Goal: Task Accomplishment & Management: Manage account settings

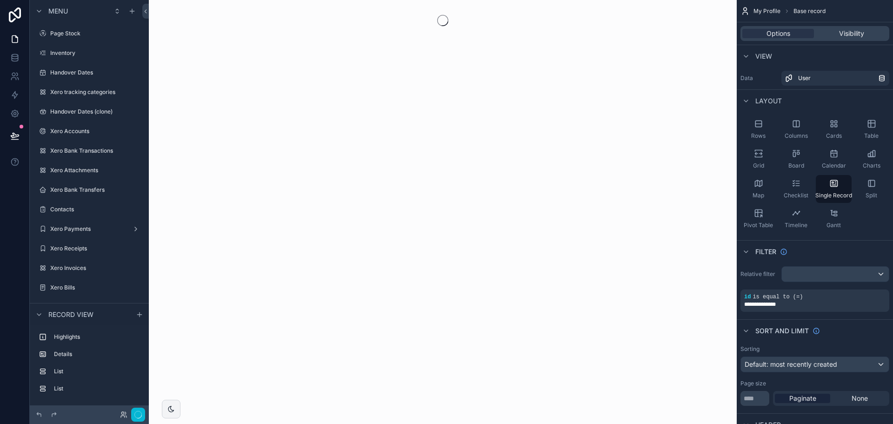
scroll to position [644, 0]
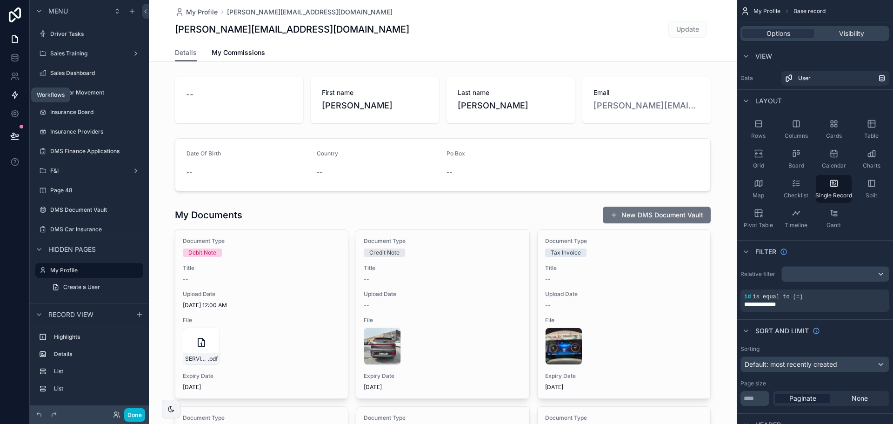
click at [15, 94] on icon at bounding box center [15, 95] width 6 height 7
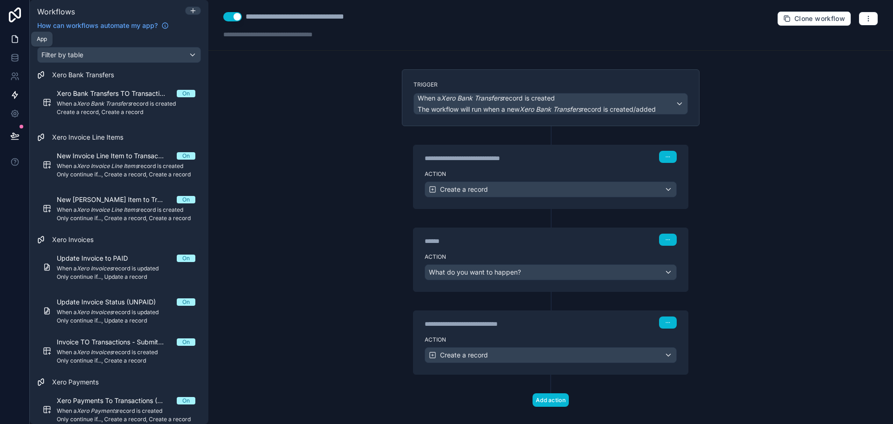
click at [14, 44] on link at bounding box center [14, 39] width 29 height 19
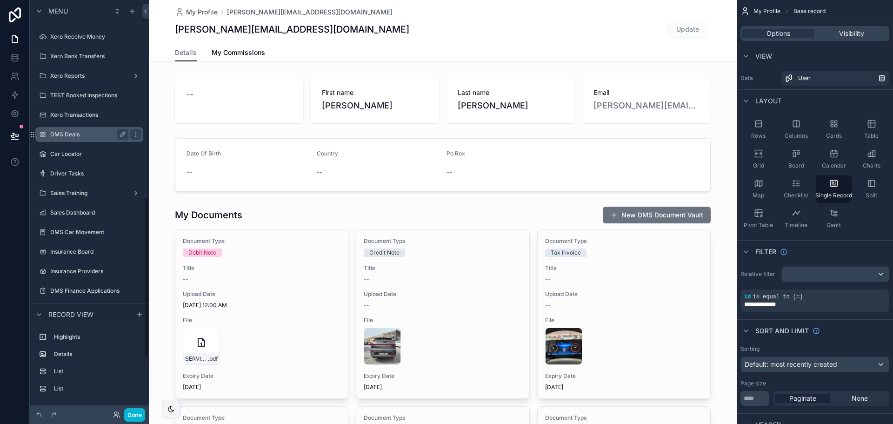
click at [91, 129] on div "DMS Deals" at bounding box center [89, 134] width 78 height 11
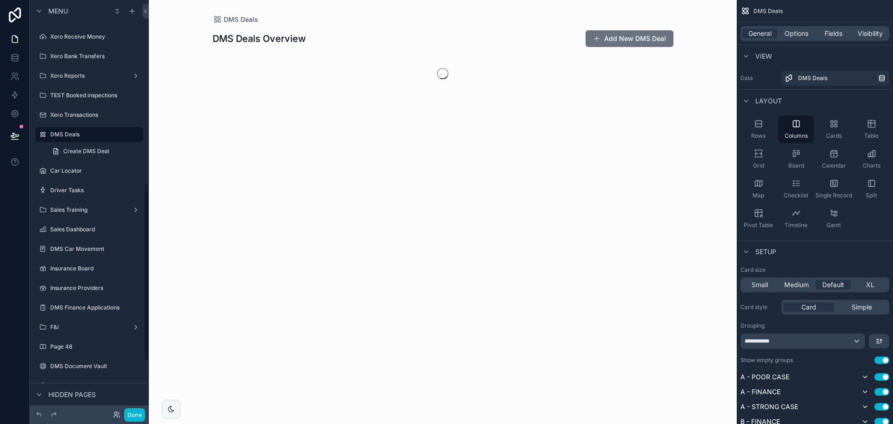
scroll to position [423, 0]
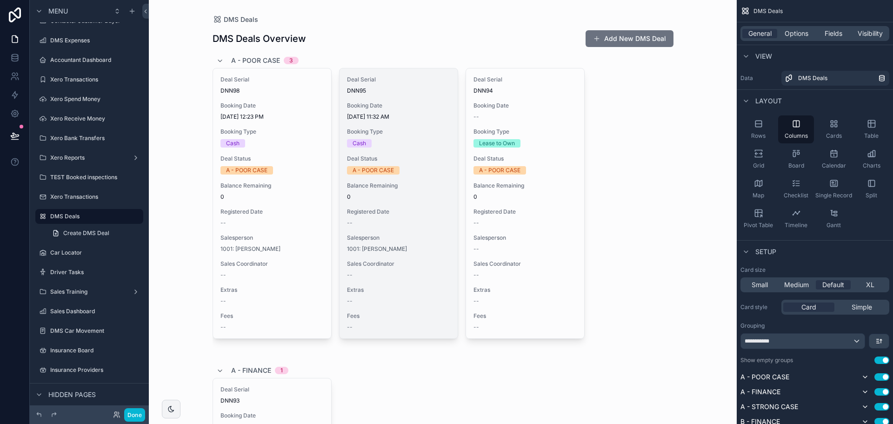
click at [362, 118] on span "9/1/2025 11:32 AM" at bounding box center [398, 116] width 103 height 7
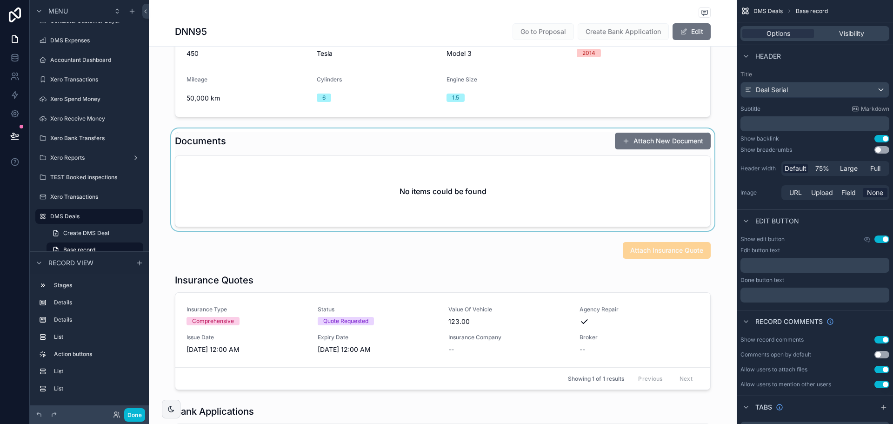
scroll to position [279, 0]
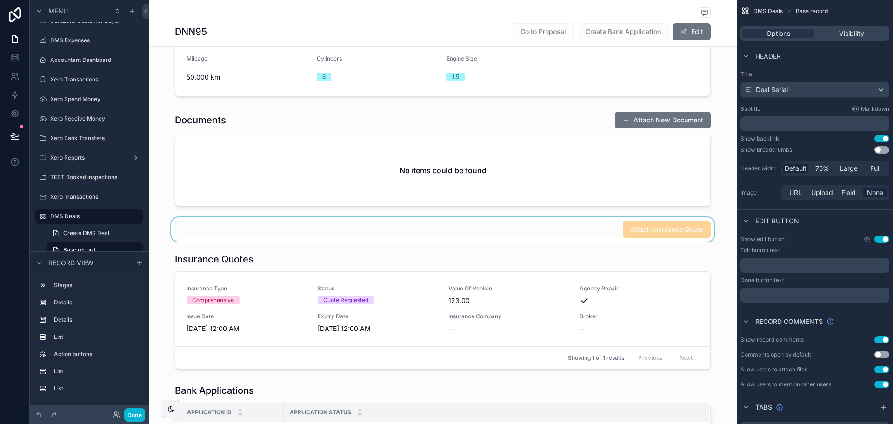
click at [633, 217] on div "scrollable content" at bounding box center [443, 229] width 588 height 24
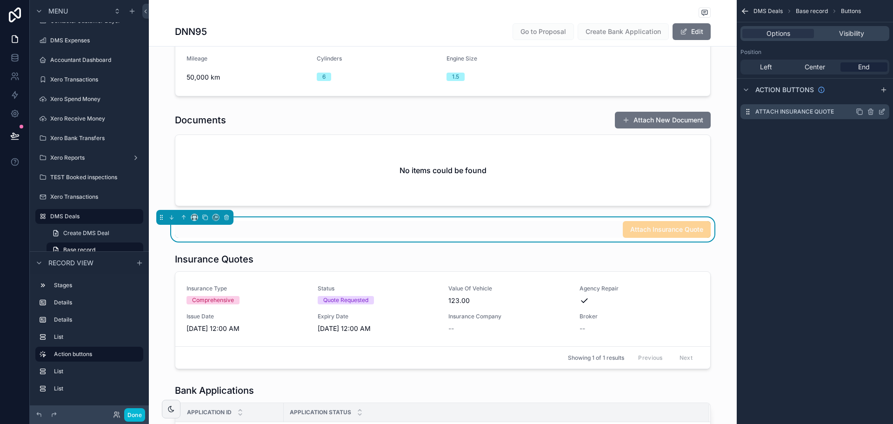
click at [881, 109] on icon "scrollable content" at bounding box center [882, 111] width 7 height 7
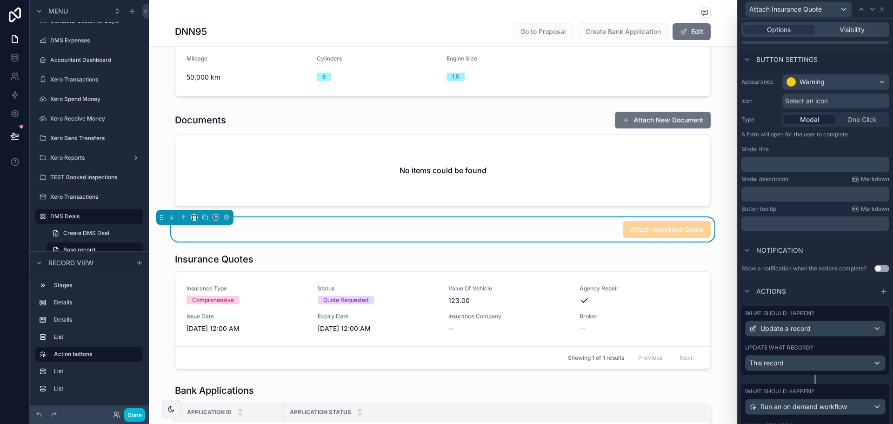
scroll to position [102, 0]
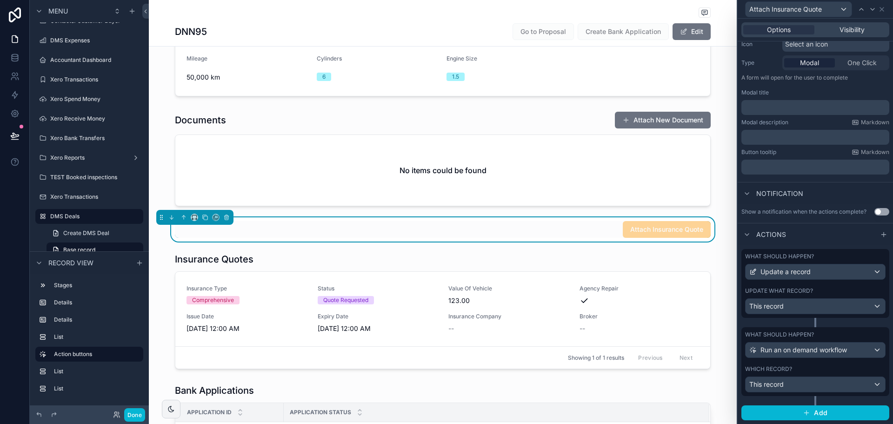
click at [849, 370] on div "Which record?" at bounding box center [815, 368] width 141 height 7
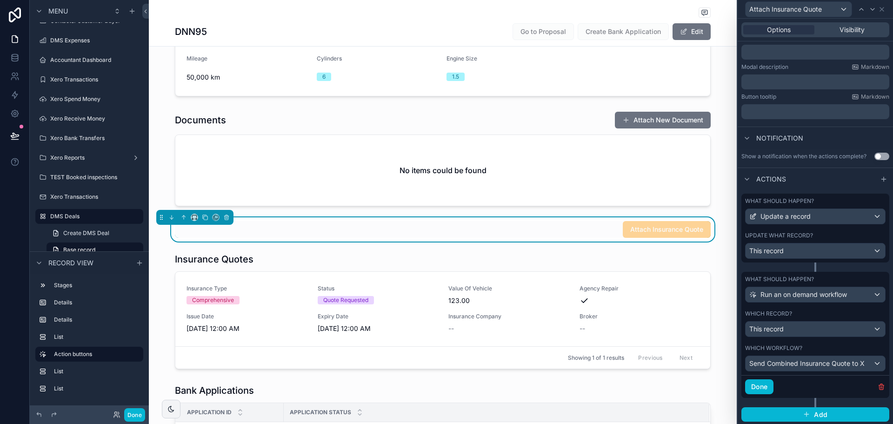
scroll to position [159, 0]
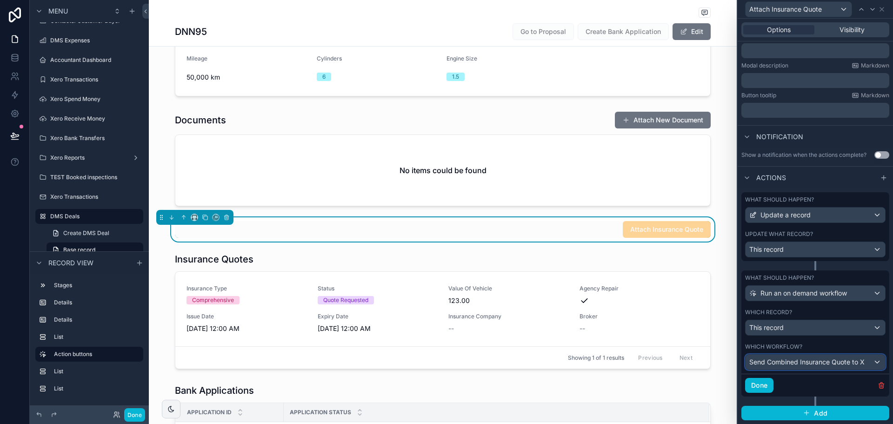
click at [834, 365] on span "Send Combined Insurance Quote to X" at bounding box center [807, 361] width 115 height 9
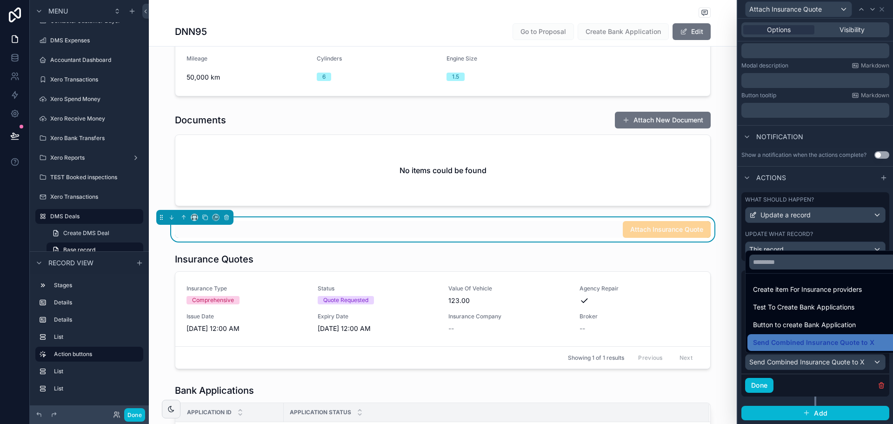
click at [836, 382] on div at bounding box center [815, 212] width 155 height 424
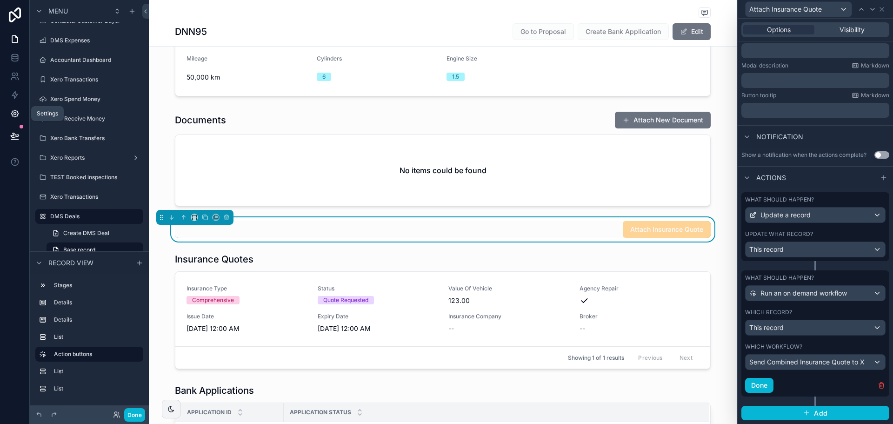
click at [12, 111] on icon at bounding box center [14, 113] width 7 height 7
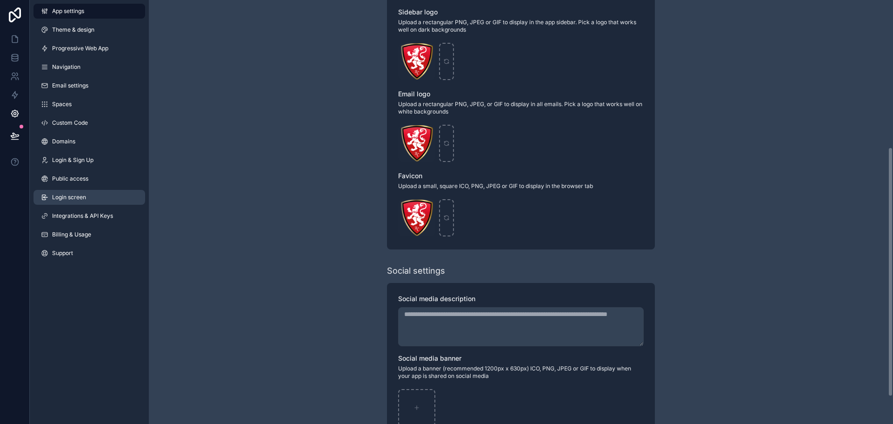
scroll to position [250, 0]
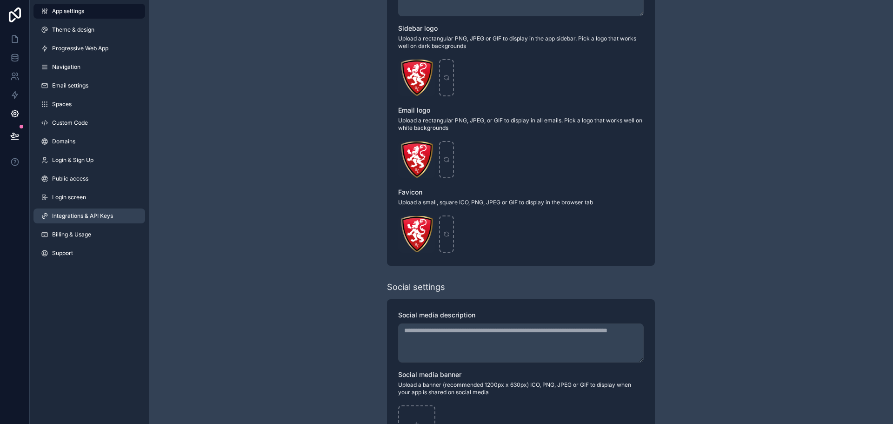
click at [95, 222] on link "Integrations & API Keys" at bounding box center [90, 215] width 112 height 15
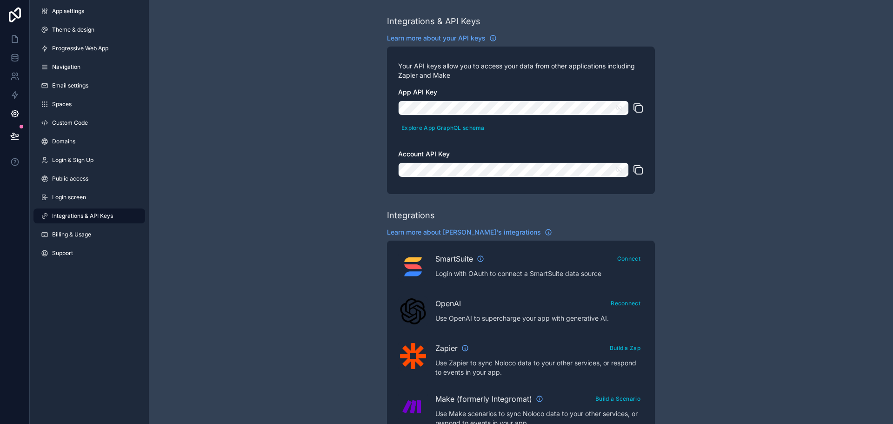
click at [640, 104] on icon "scrollable content" at bounding box center [637, 107] width 7 height 7
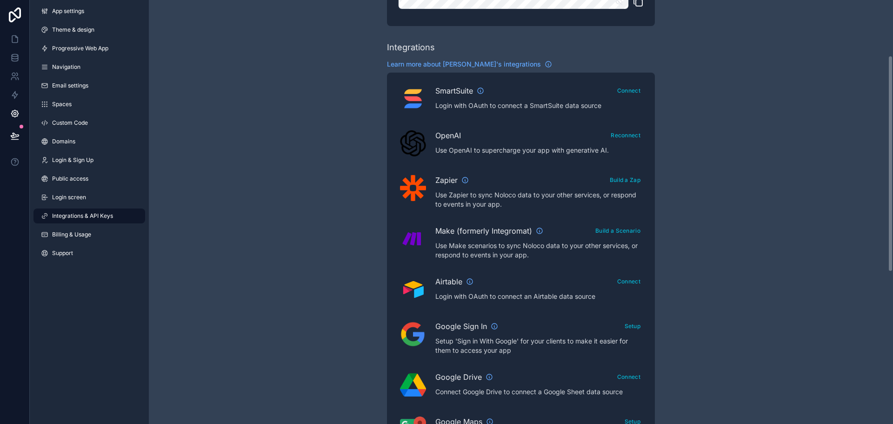
scroll to position [186, 0]
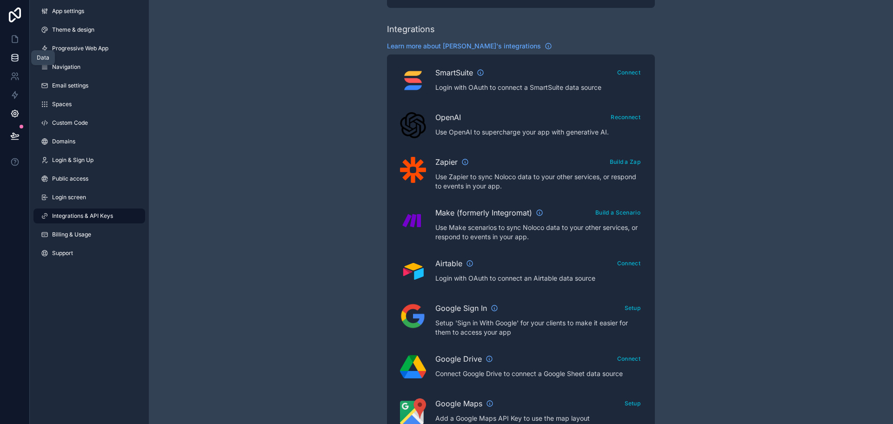
click at [19, 60] on icon at bounding box center [14, 57] width 9 height 9
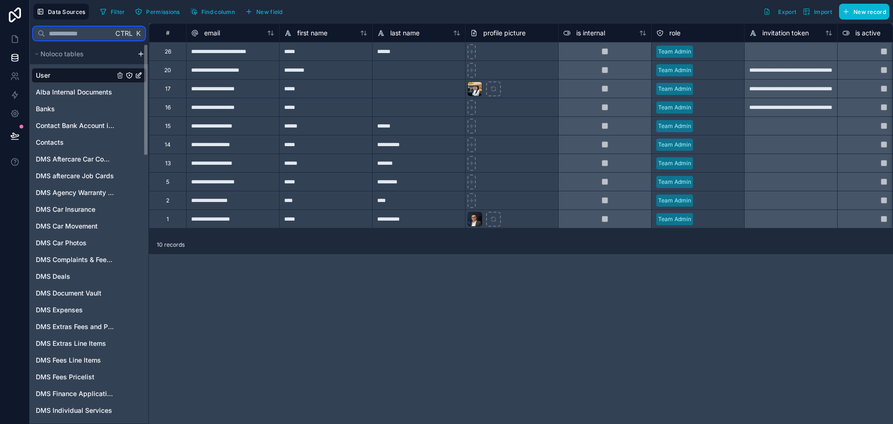
click at [63, 36] on input "text" at bounding box center [79, 33] width 68 height 17
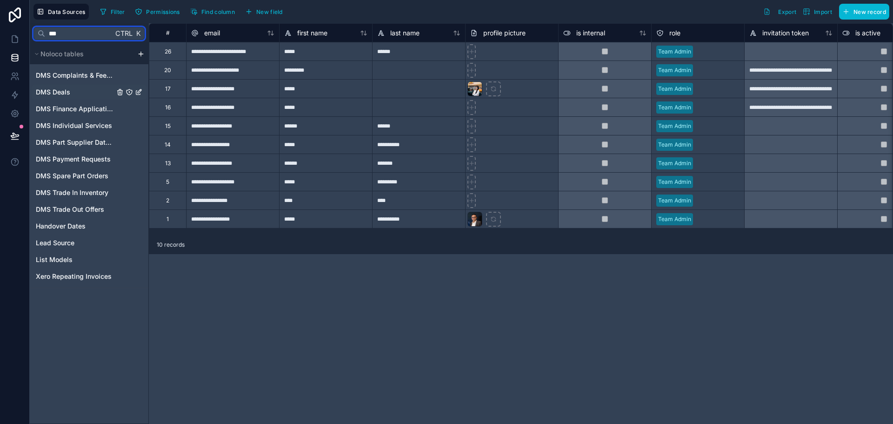
type input "***"
click at [73, 92] on link "DMS Deals" at bounding box center [75, 91] width 79 height 9
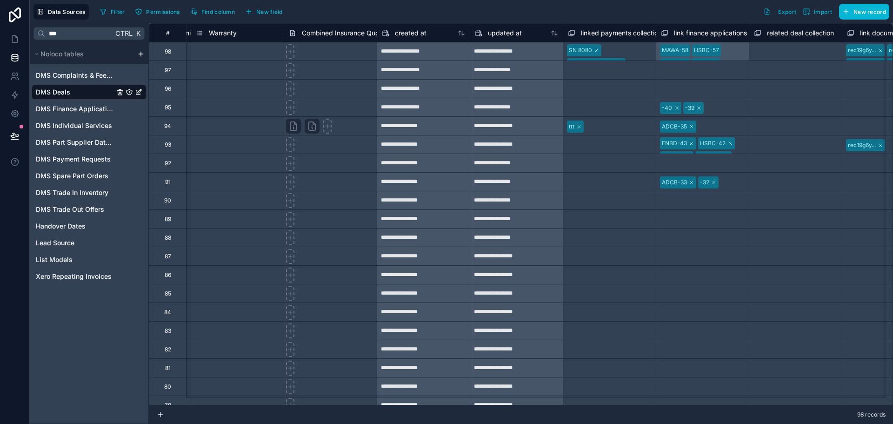
scroll to position [0, 3397]
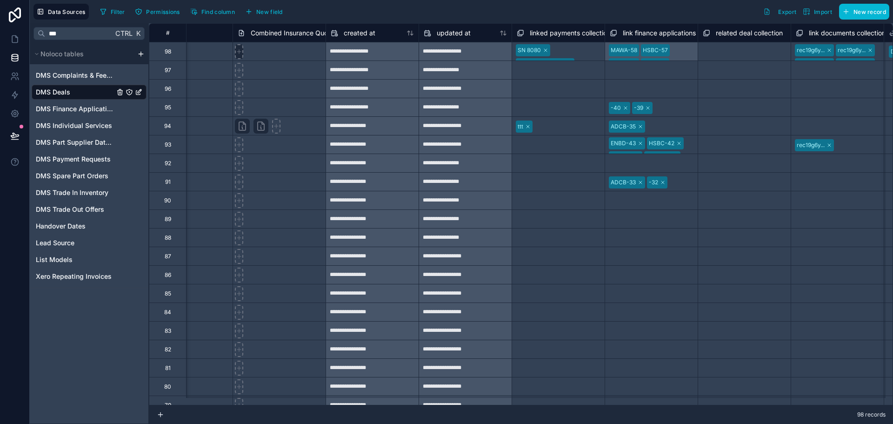
click at [239, 51] on icon at bounding box center [239, 51] width 0 height 4
type input "**********"
click at [9, 42] on link at bounding box center [14, 39] width 29 height 19
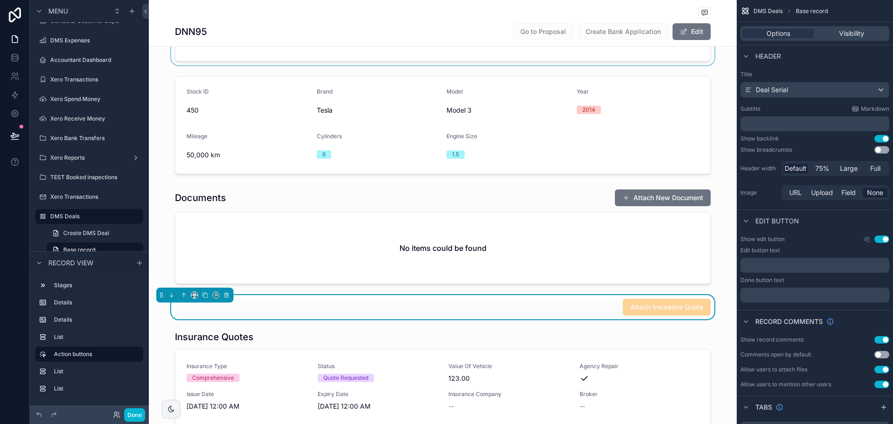
scroll to position [326, 0]
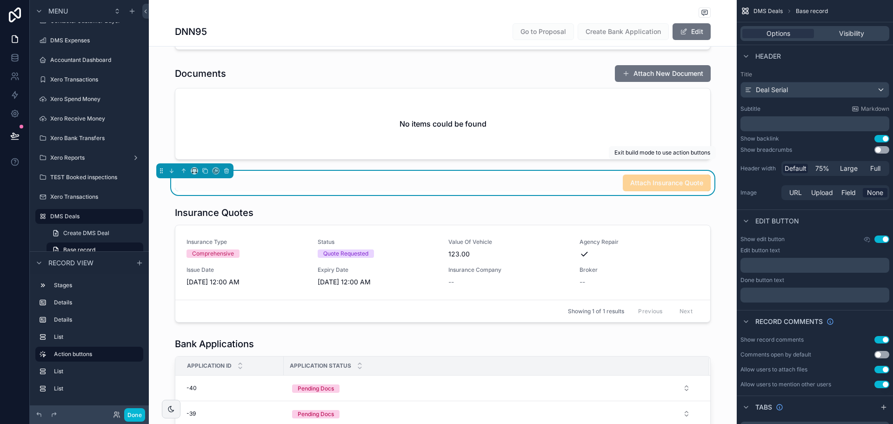
click at [668, 178] on span "Attach Insurance Quote" at bounding box center [667, 182] width 88 height 9
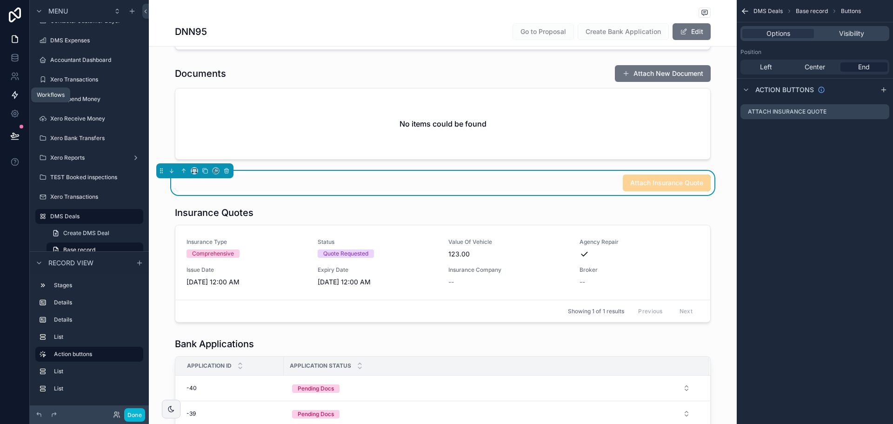
click at [14, 93] on icon at bounding box center [15, 95] width 6 height 7
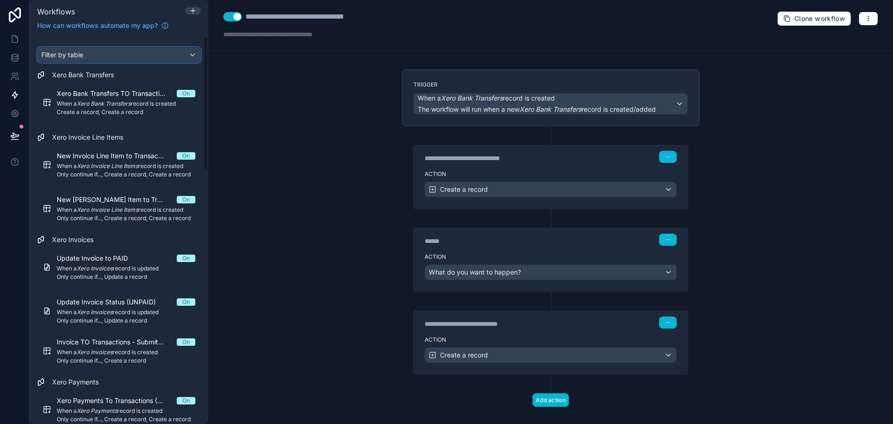
click at [106, 56] on div "Filter by table" at bounding box center [119, 54] width 163 height 15
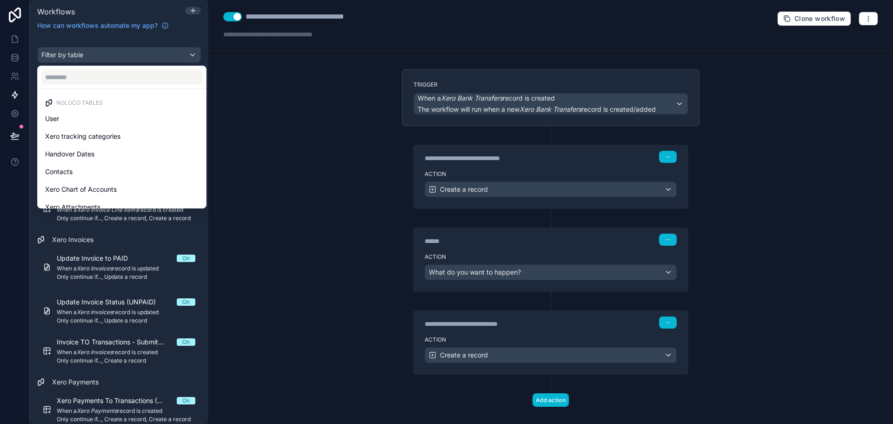
click at [156, 36] on div "scrollable content" at bounding box center [446, 212] width 893 height 424
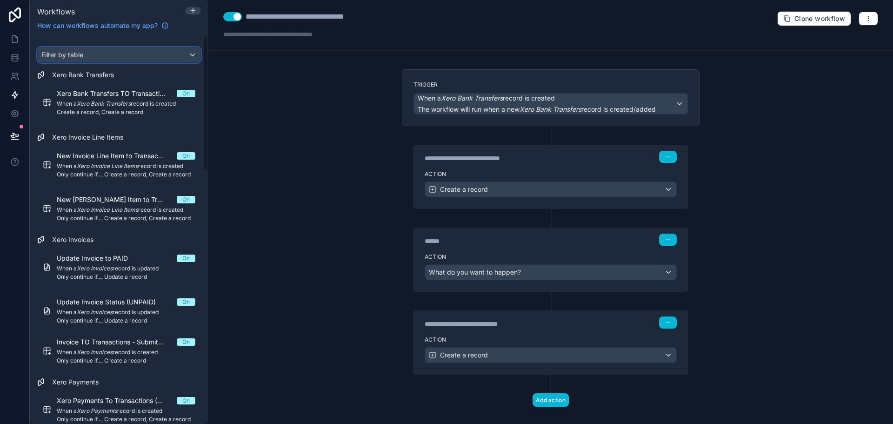
click at [147, 56] on div "Filter by table" at bounding box center [119, 54] width 163 height 15
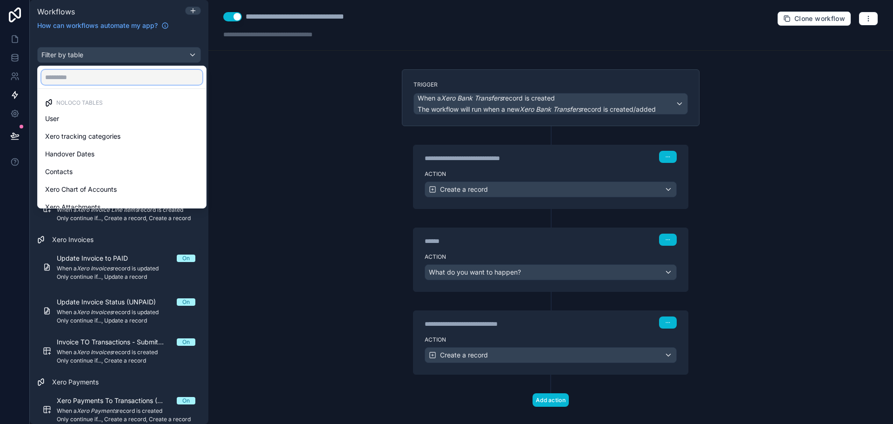
click at [140, 82] on input "text" at bounding box center [121, 77] width 161 height 15
type input "***"
click at [261, 142] on div "scrollable content" at bounding box center [446, 212] width 893 height 424
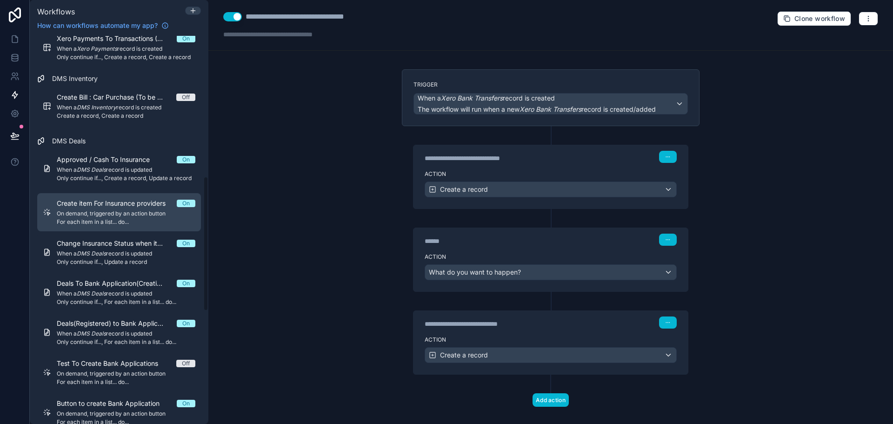
scroll to position [499, 0]
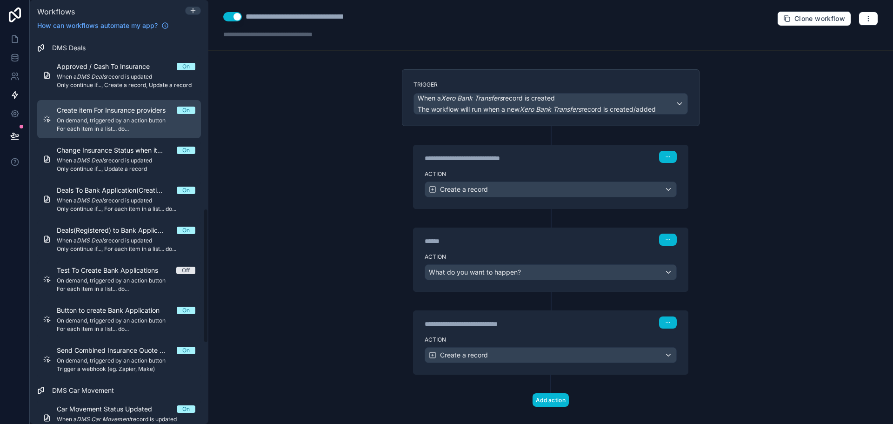
click at [129, 128] on span "For each item in a list... do..." at bounding box center [126, 128] width 139 height 7
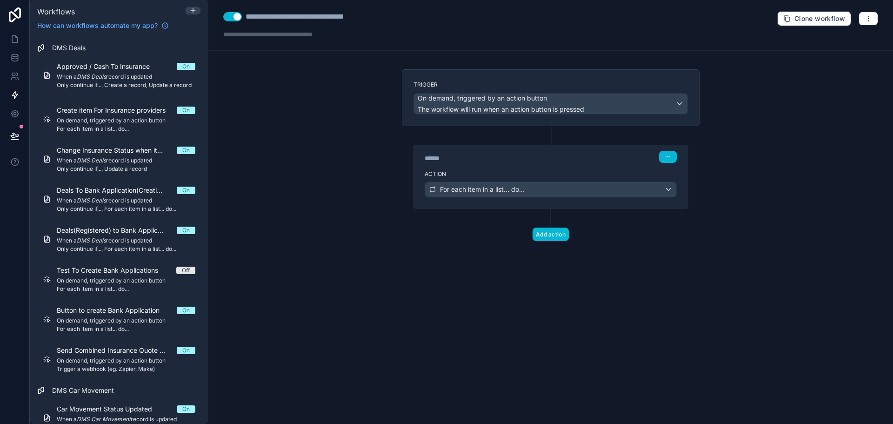
click at [518, 174] on label "Action" at bounding box center [551, 173] width 252 height 7
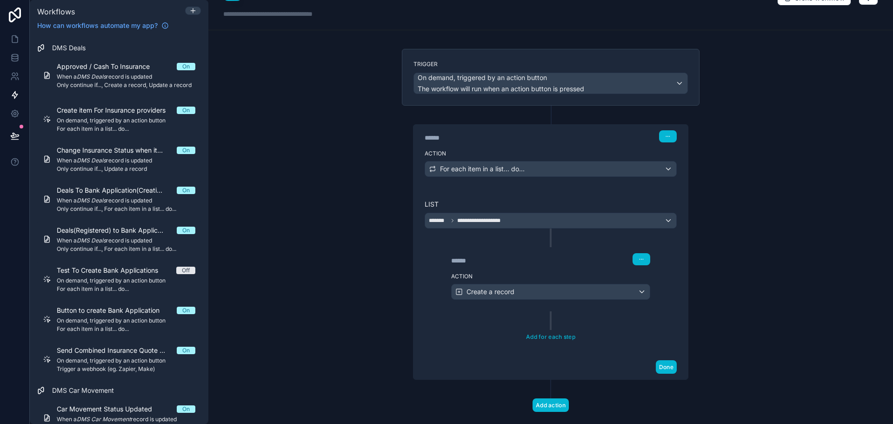
scroll to position [38, 0]
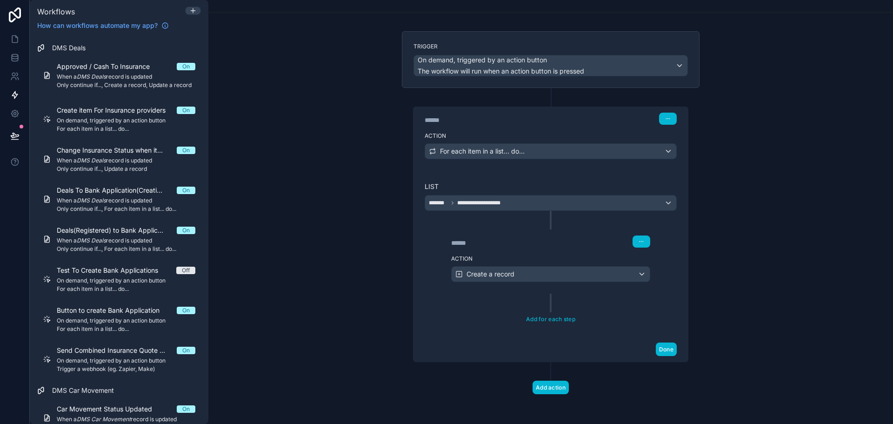
click at [551, 252] on div "Action Create a record" at bounding box center [550, 272] width 221 height 42
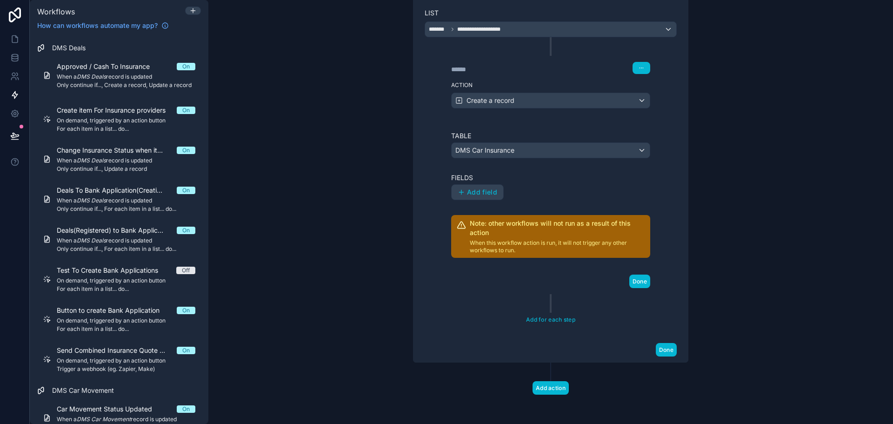
scroll to position [212, 0]
click at [550, 206] on div "Table DMS Car Insurance Fields Add field Note: other workflows will not run as …" at bounding box center [550, 194] width 199 height 127
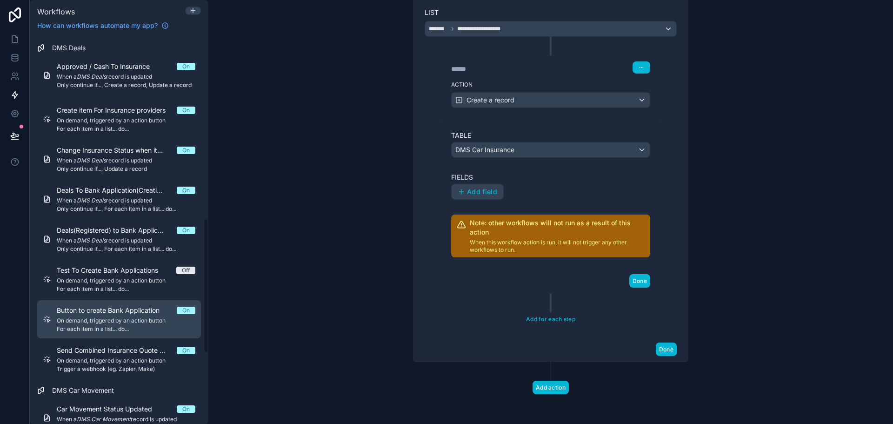
scroll to position [592, 0]
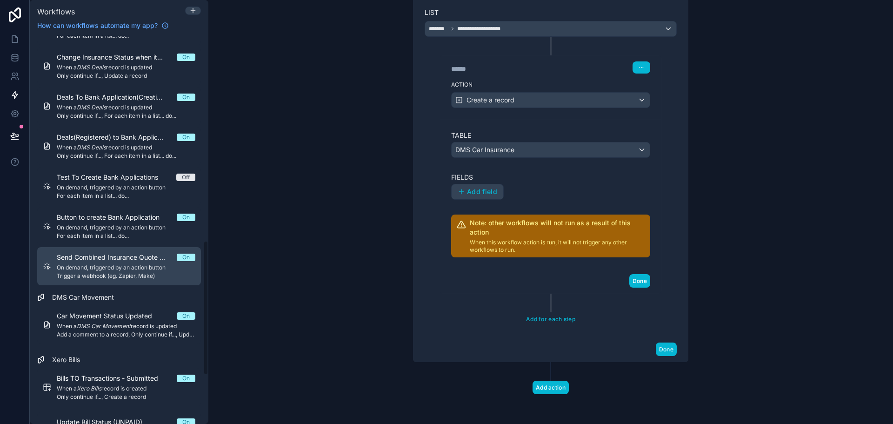
click at [135, 274] on span "Trigger a webhook (eg. Zapier, Make)" at bounding box center [126, 275] width 139 height 7
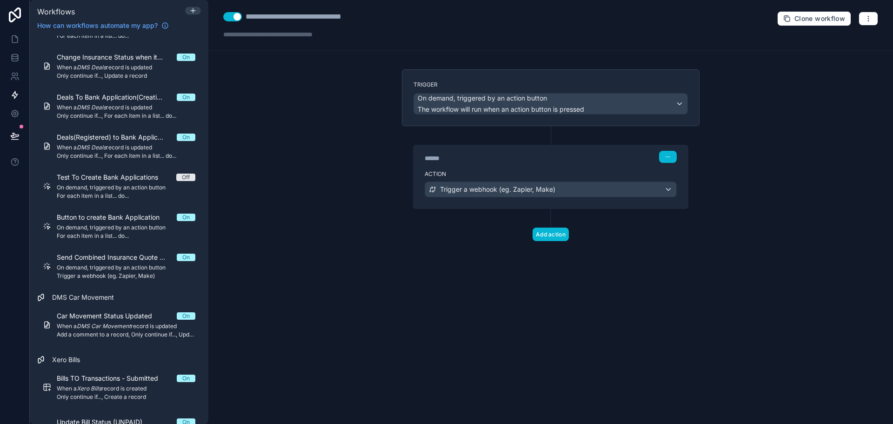
click at [528, 164] on div "****** Step 1" at bounding box center [551, 155] width 275 height 21
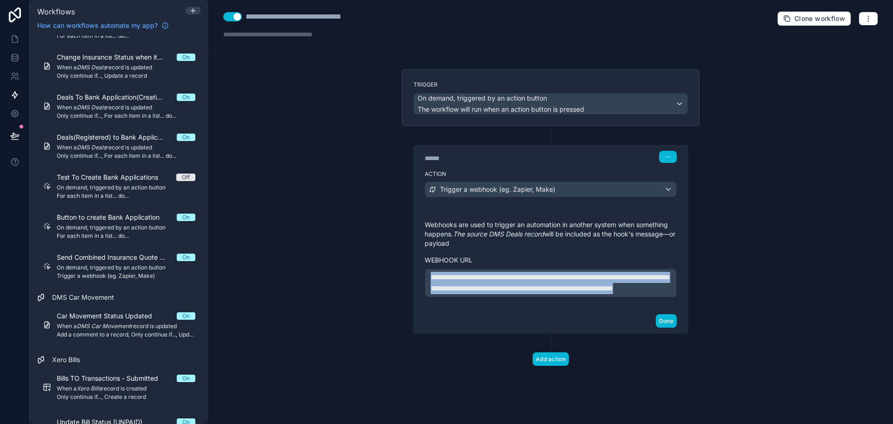
drag, startPoint x: 613, startPoint y: 303, endPoint x: 369, endPoint y: 269, distance: 247.0
click at [369, 269] on div "**********" at bounding box center [550, 212] width 685 height 424
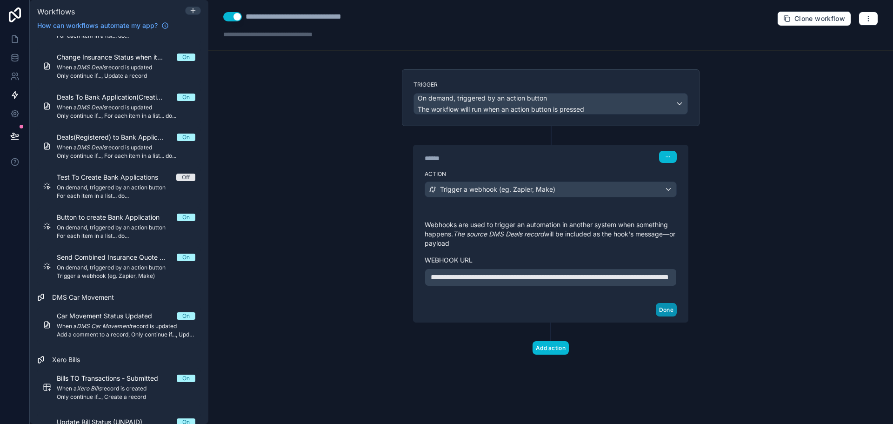
click at [666, 316] on button "Done" at bounding box center [666, 309] width 21 height 13
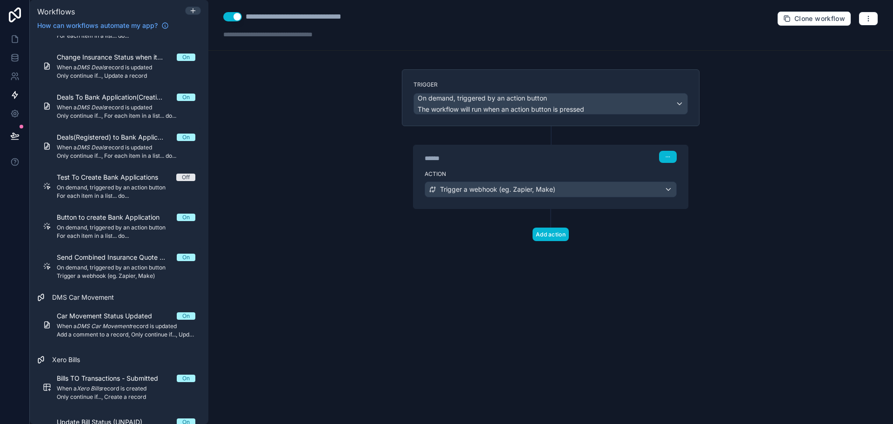
click at [328, 95] on div "**********" at bounding box center [550, 212] width 685 height 424
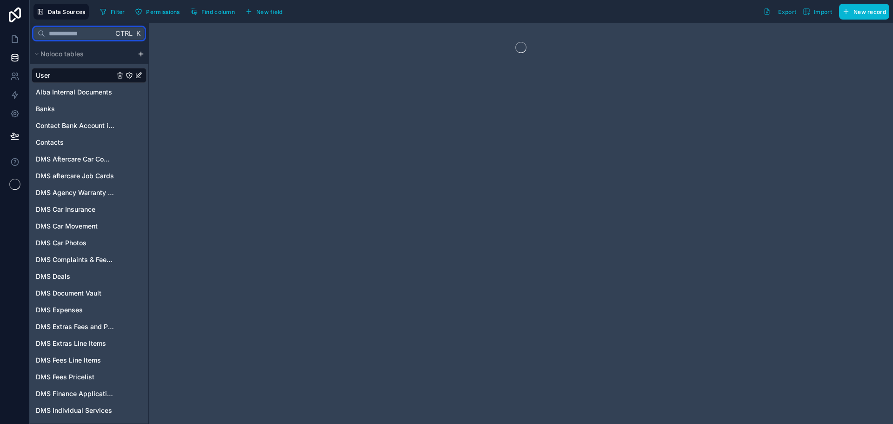
click at [53, 27] on input "text" at bounding box center [79, 33] width 68 height 17
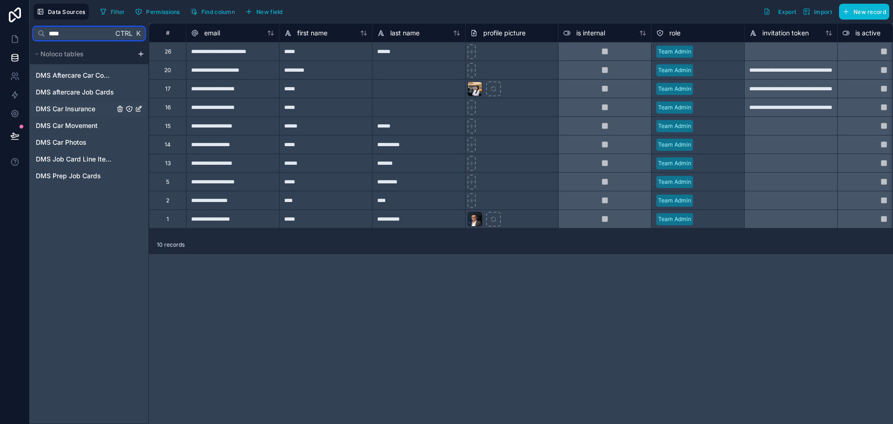
type input "***"
click at [74, 106] on span "DMS Car Insurance" at bounding box center [66, 108] width 60 height 9
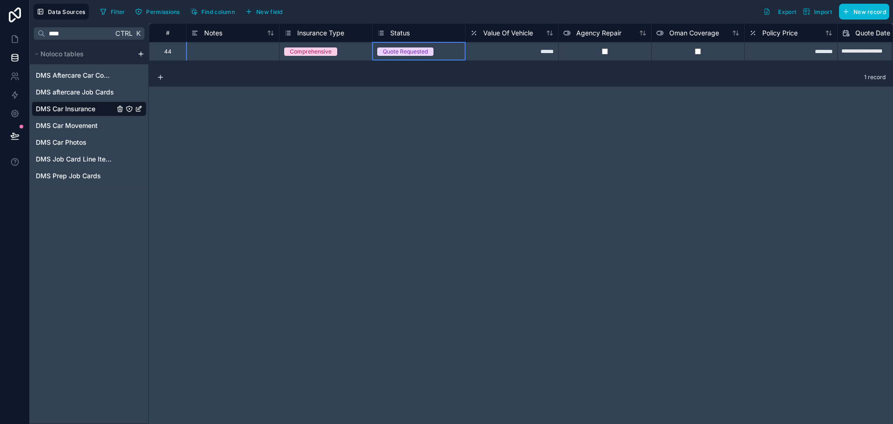
click at [443, 53] on div "Quote Requested" at bounding box center [419, 52] width 93 height 10
click at [420, 34] on div "Status" at bounding box center [418, 32] width 83 height 11
click at [392, 35] on span "Status" at bounding box center [400, 32] width 20 height 9
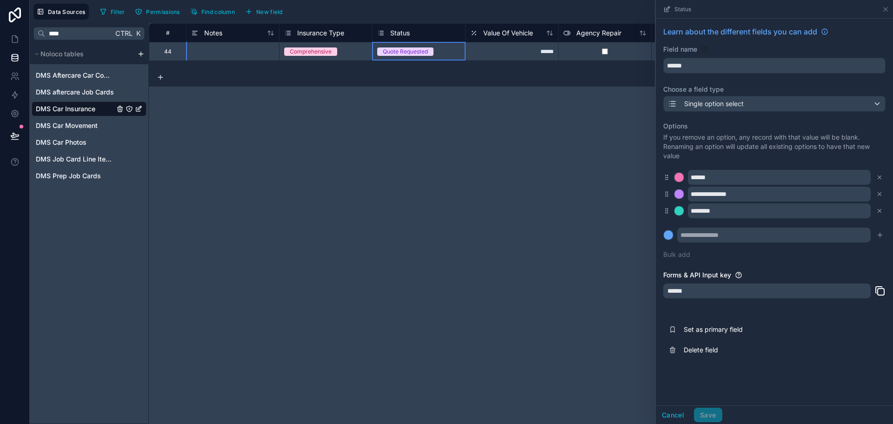
click at [678, 294] on div "******" at bounding box center [768, 290] width 208 height 15
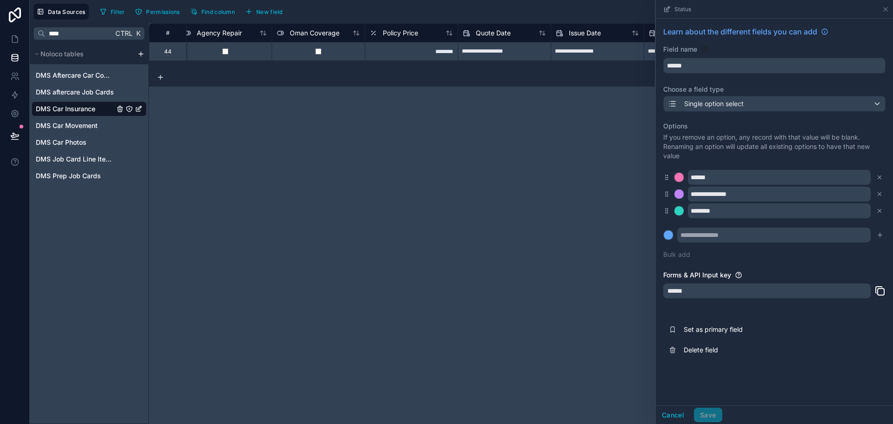
scroll to position [0, 526]
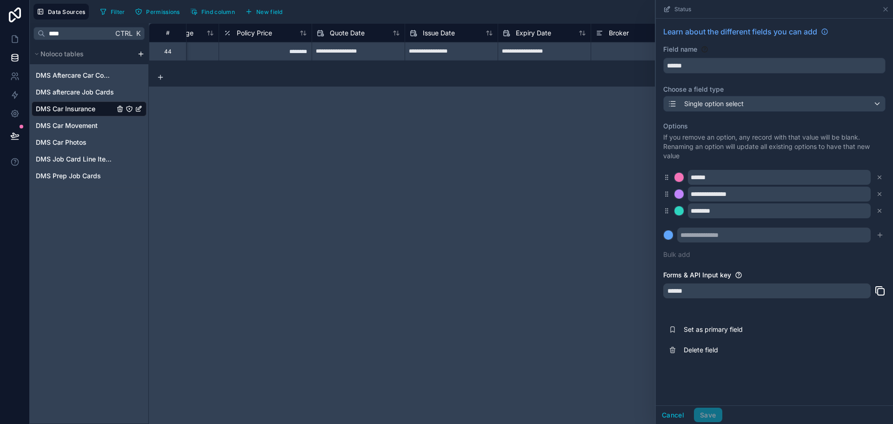
click at [637, 54] on div at bounding box center [637, 51] width 93 height 19
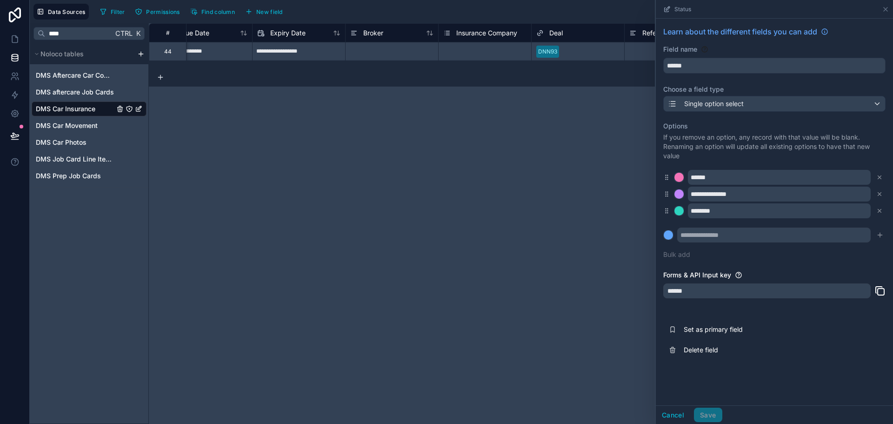
scroll to position [0, 775]
click at [475, 54] on div "Select a Insurance Company" at bounding box center [478, 51] width 76 height 7
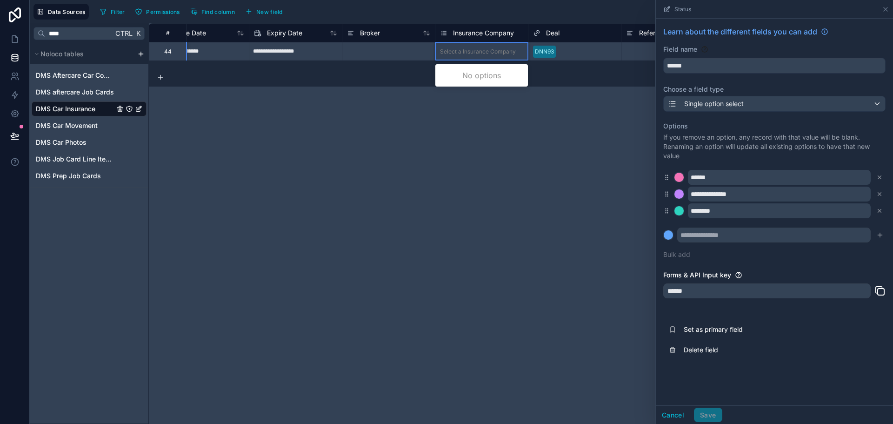
click at [481, 49] on div "Select a Insurance Company" at bounding box center [478, 51] width 76 height 7
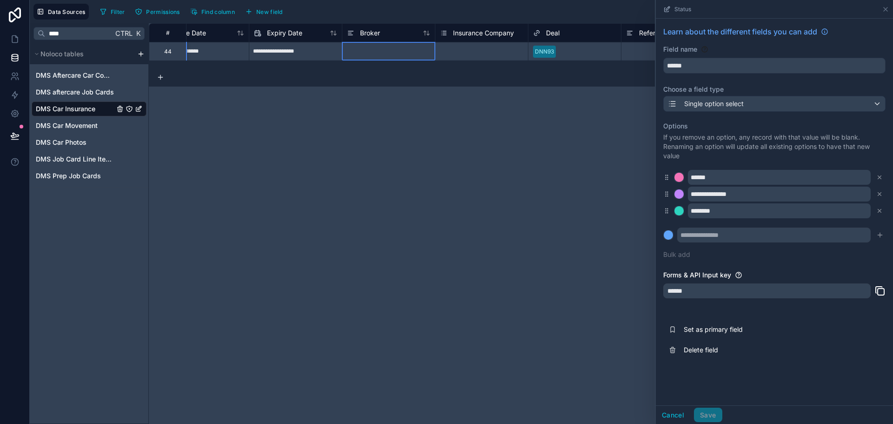
click at [398, 53] on div at bounding box center [388, 51] width 93 height 19
click at [485, 52] on div "Select a Insurance Company" at bounding box center [478, 51] width 76 height 7
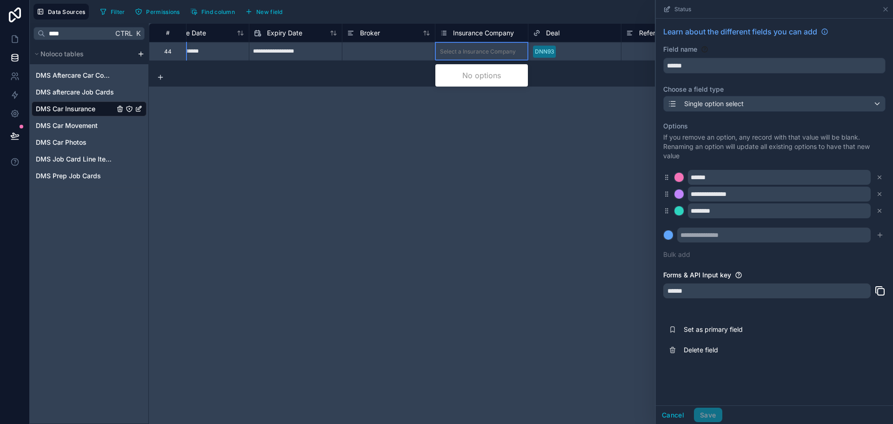
click at [485, 52] on div "Select a Insurance Company" at bounding box center [478, 51] width 76 height 7
click at [505, 36] on span "Insurance Company" at bounding box center [483, 32] width 61 height 9
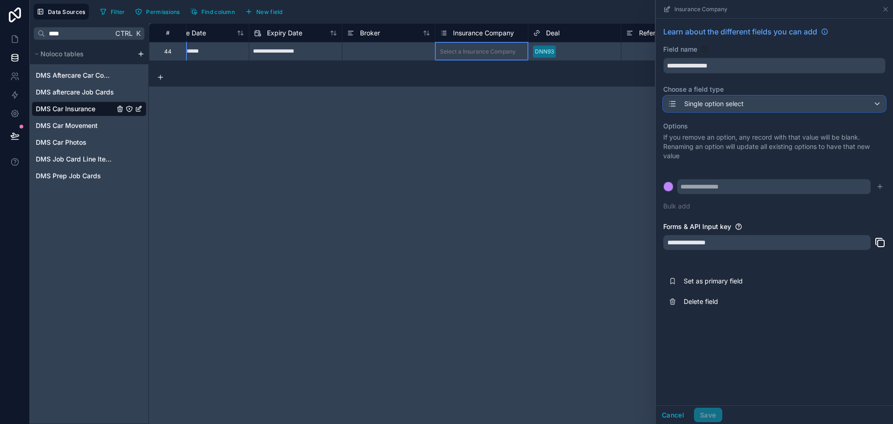
click at [721, 107] on span "Single option select" at bounding box center [715, 103] width 60 height 9
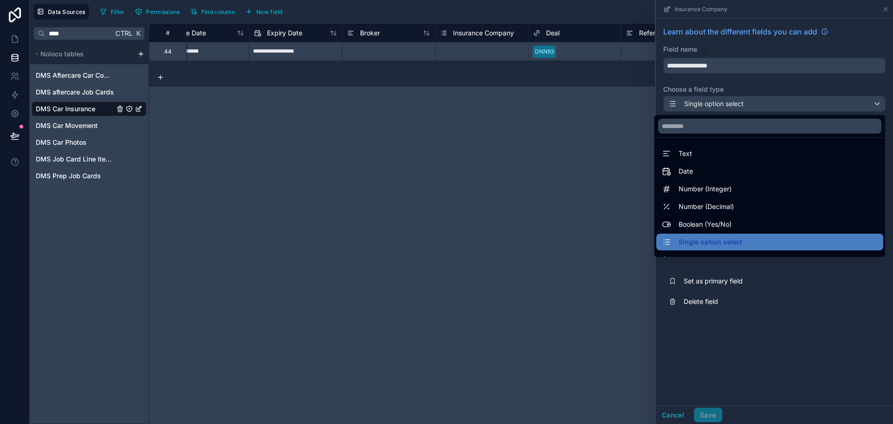
click at [736, 89] on div at bounding box center [774, 212] width 237 height 424
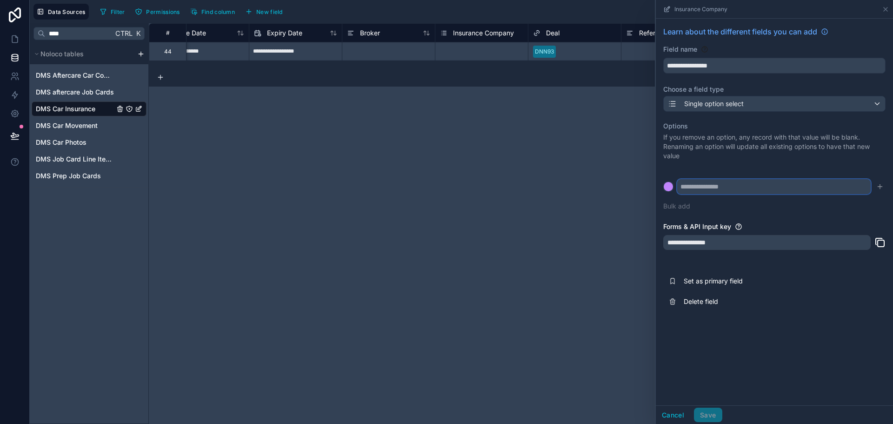
click at [749, 183] on input "text" at bounding box center [775, 186] width 194 height 15
type input "******"
click at [882, 186] on icon "submit" at bounding box center [880, 186] width 7 height 7
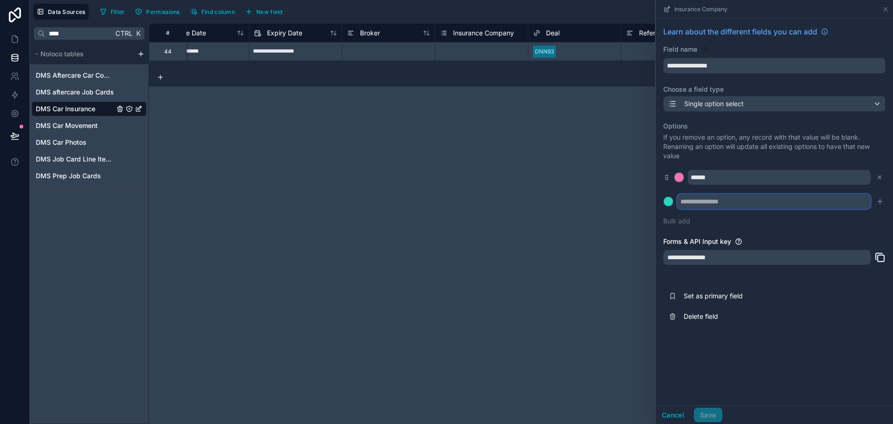
click at [767, 200] on input "text" at bounding box center [775, 201] width 194 height 15
type input "***"
click at [881, 200] on icon "submit" at bounding box center [880, 201] width 7 height 7
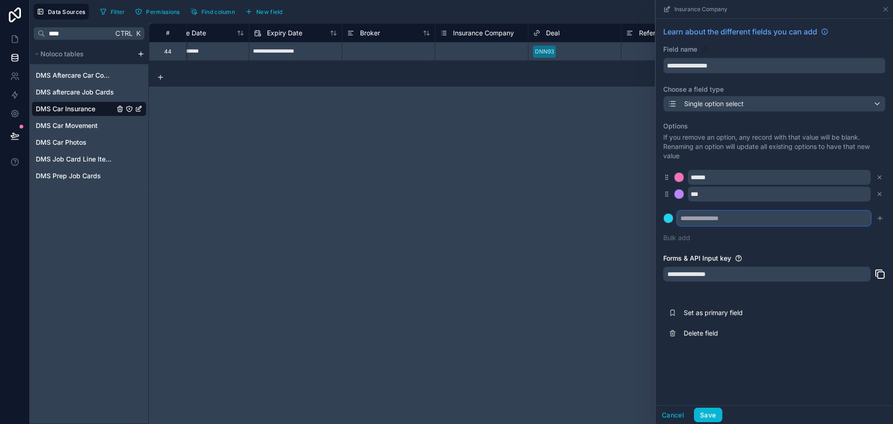
click at [713, 219] on input "text" at bounding box center [775, 218] width 194 height 15
type input "****"
click at [789, 243] on div "Options If you remove an option, any record with that value will be blank. Rena…" at bounding box center [775, 182] width 222 height 132
click at [879, 215] on icon "submit" at bounding box center [880, 218] width 7 height 7
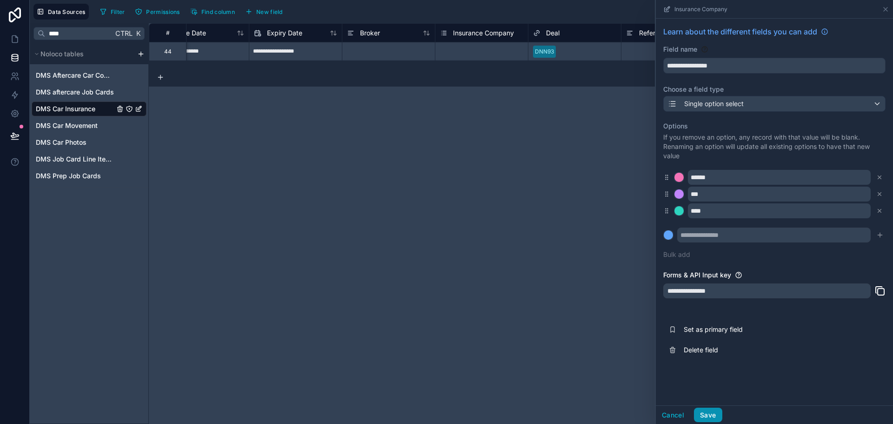
drag, startPoint x: 709, startPoint y: 416, endPoint x: 752, endPoint y: 372, distance: 61.2
click at [752, 372] on div "**********" at bounding box center [774, 212] width 238 height 424
click at [879, 290] on icon at bounding box center [880, 290] width 11 height 11
click at [713, 410] on button "Save" at bounding box center [708, 415] width 28 height 15
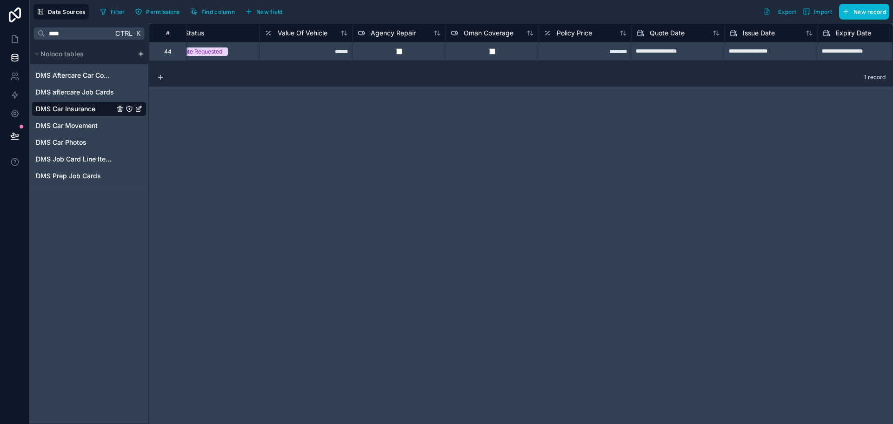
scroll to position [0, 238]
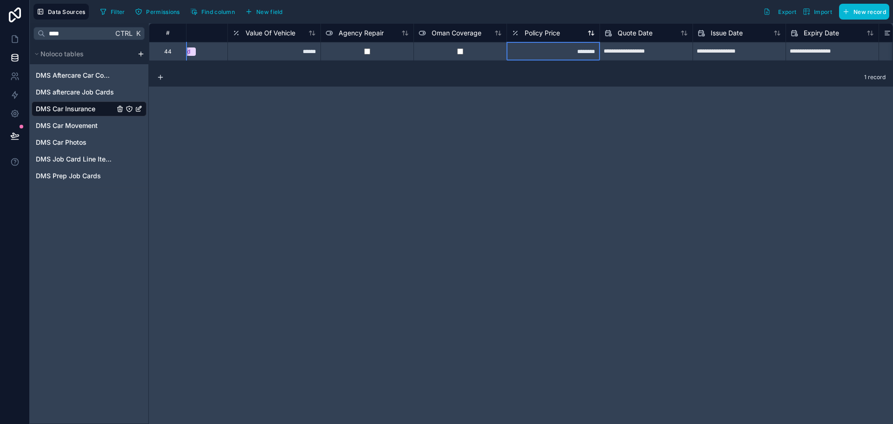
click at [555, 33] on span "Policy Price" at bounding box center [542, 32] width 35 height 9
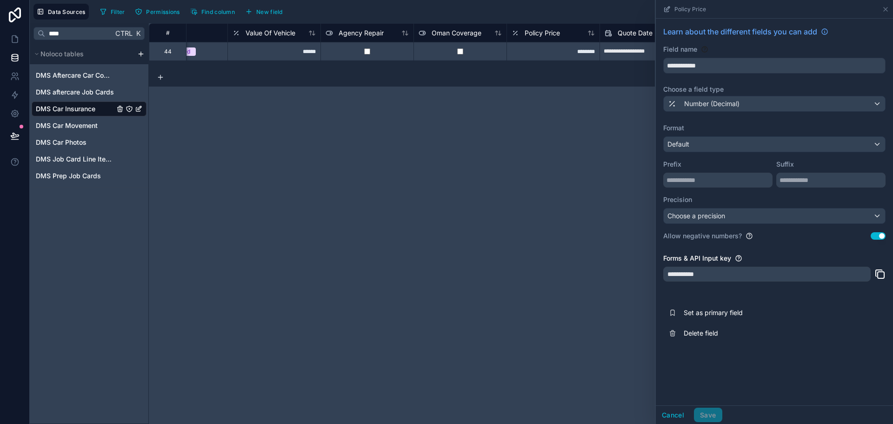
click at [880, 272] on icon at bounding box center [881, 275] width 7 height 7
click at [888, 9] on icon at bounding box center [885, 9] width 7 height 7
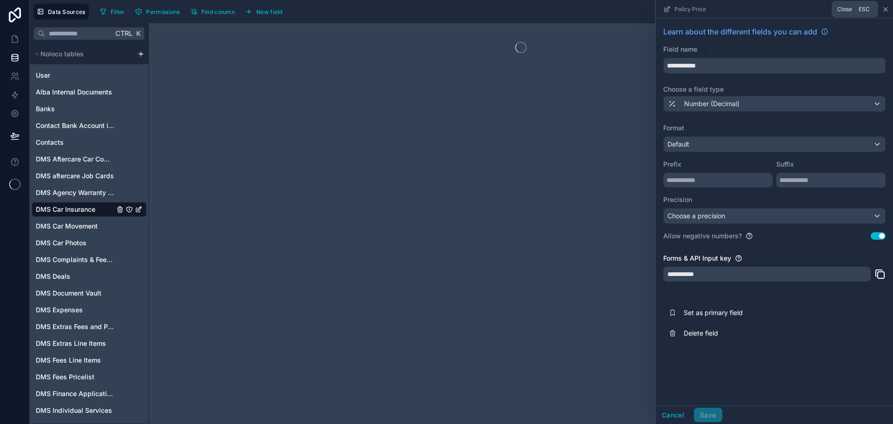
click at [888, 9] on icon at bounding box center [885, 9] width 7 height 7
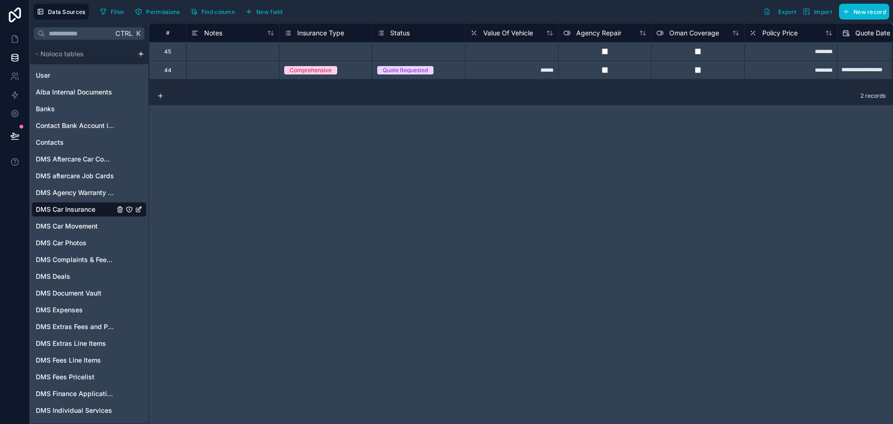
drag, startPoint x: 442, startPoint y: 83, endPoint x: 289, endPoint y: 83, distance: 152.2
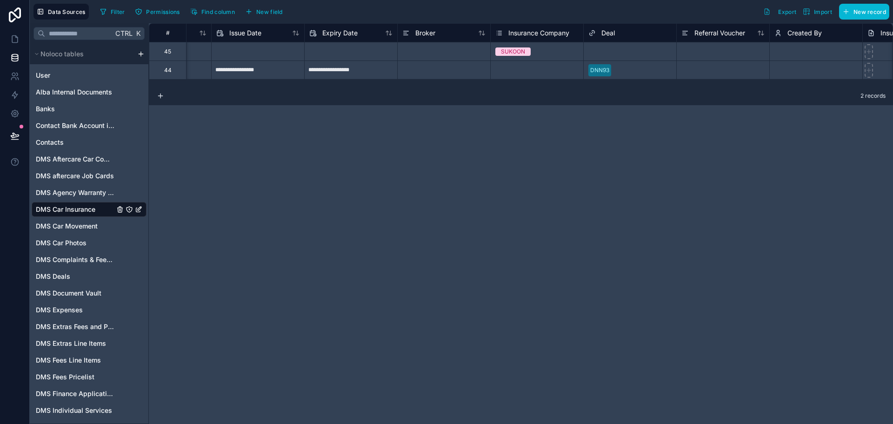
scroll to position [0, 721]
click at [631, 29] on div "Deal" at bounding box center [628, 32] width 83 height 11
click at [631, 31] on div "Deal" at bounding box center [628, 32] width 83 height 11
click at [609, 34] on span "Deal" at bounding box center [606, 32] width 13 height 9
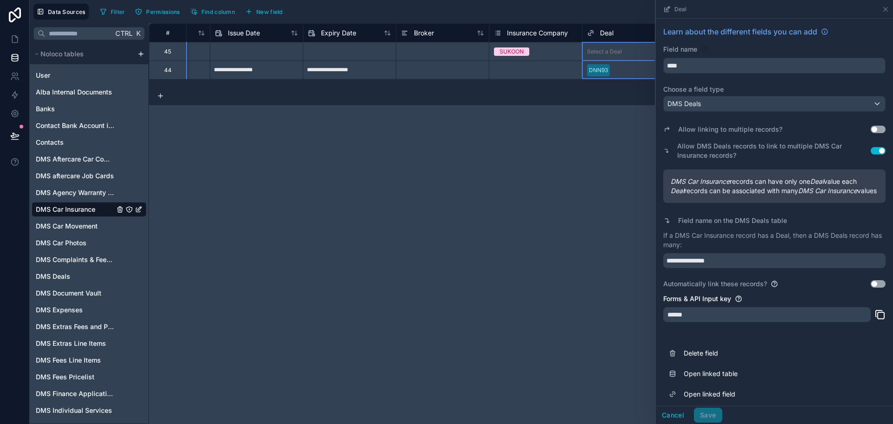
click at [878, 319] on icon at bounding box center [881, 315] width 7 height 7
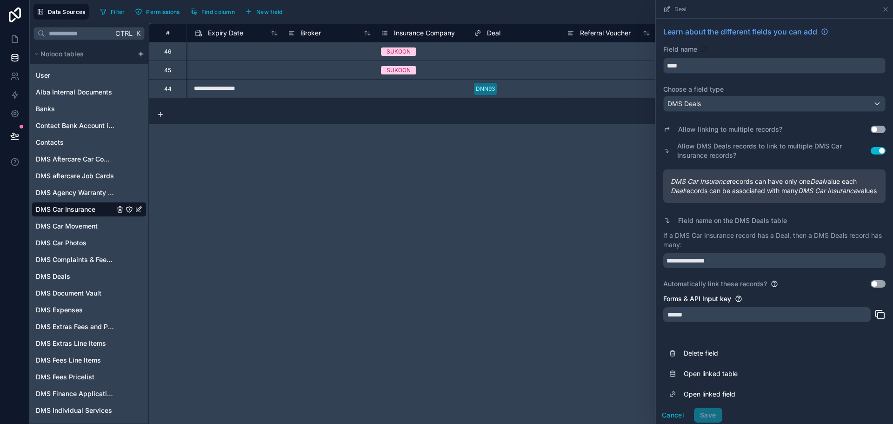
scroll to position [0, 836]
click at [886, 9] on icon at bounding box center [885, 9] width 7 height 7
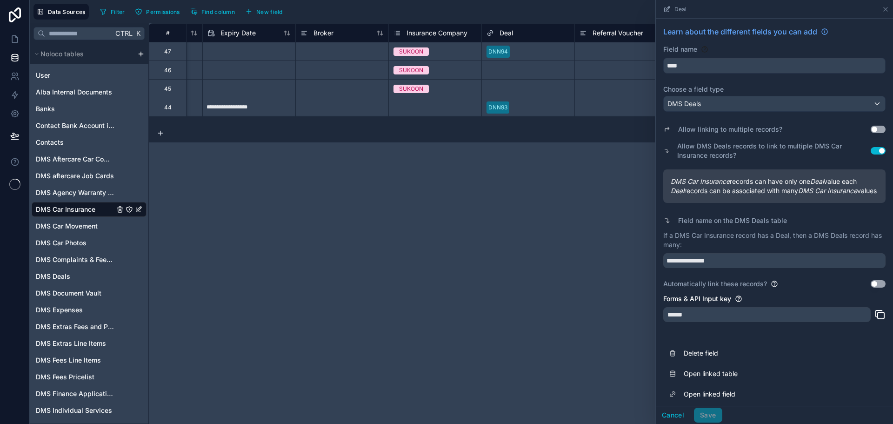
scroll to position [0, 826]
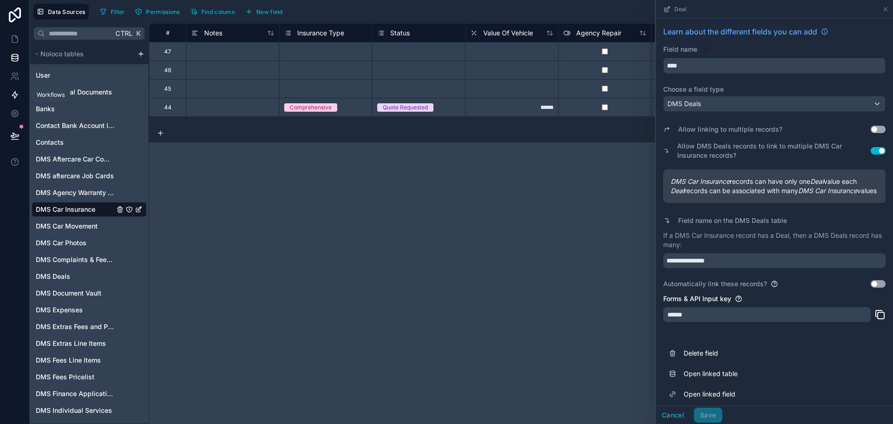
click at [20, 92] on link at bounding box center [14, 95] width 29 height 19
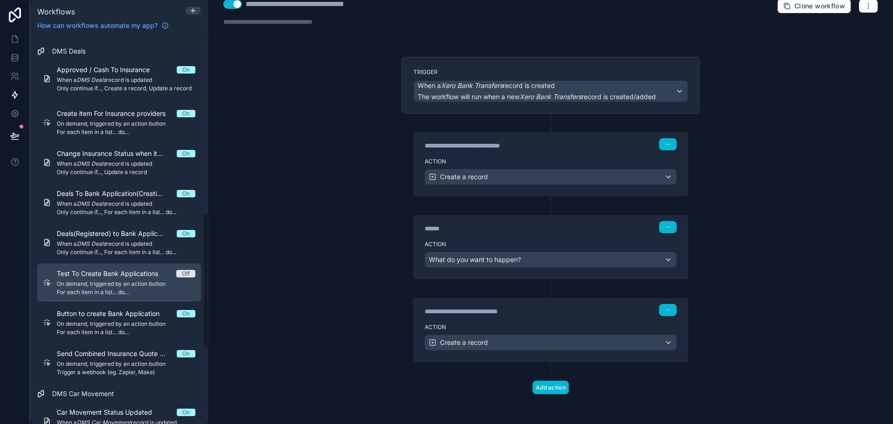
scroll to position [512, 0]
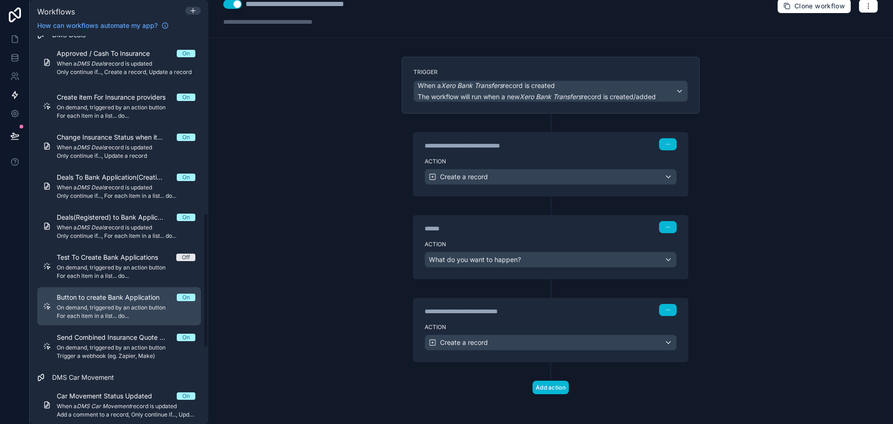
click at [147, 309] on span "On demand, triggered by an action button" at bounding box center [126, 307] width 139 height 7
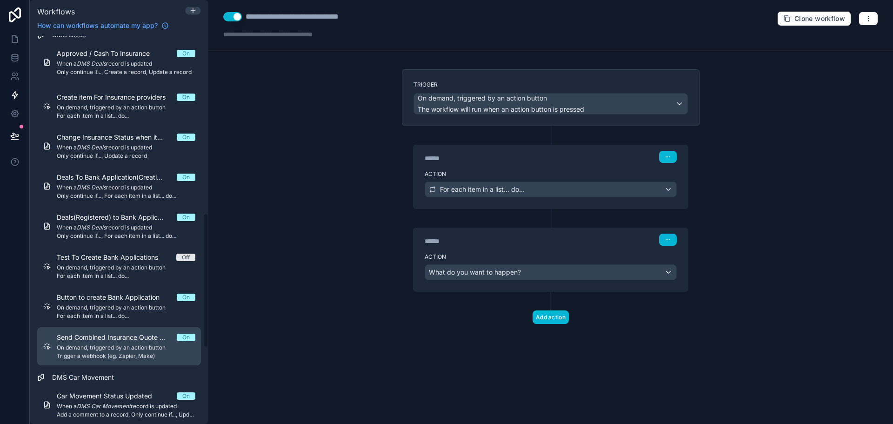
click at [86, 354] on span "Trigger a webhook (eg. Zapier, Make)" at bounding box center [126, 355] width 139 height 7
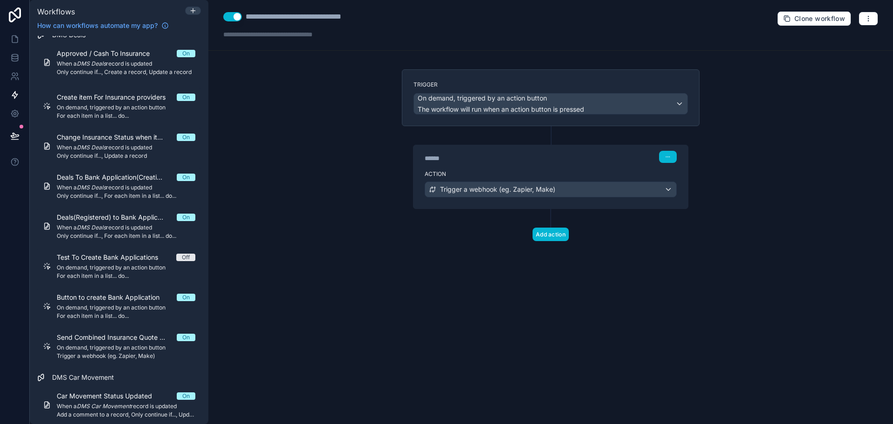
click at [587, 166] on div "****** Step 1" at bounding box center [551, 155] width 275 height 21
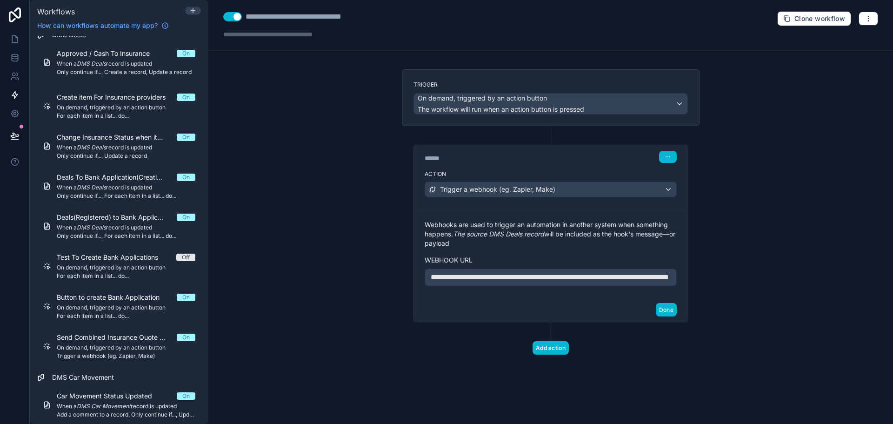
click at [569, 282] on p "**********" at bounding box center [551, 277] width 240 height 11
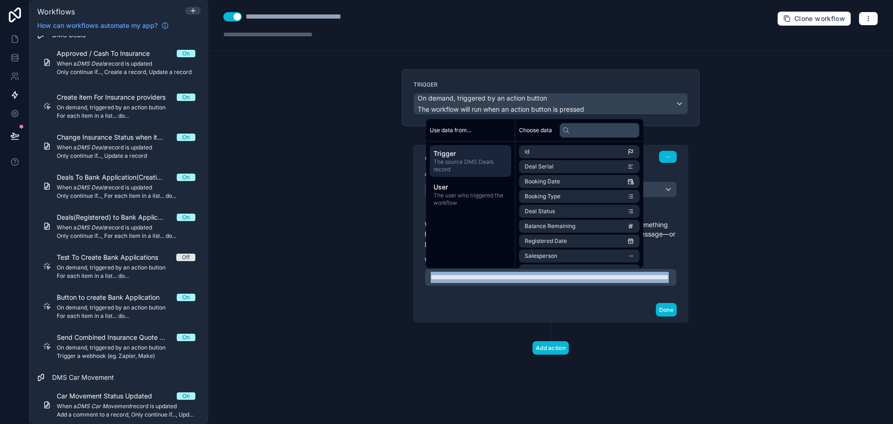
copy span "**********"
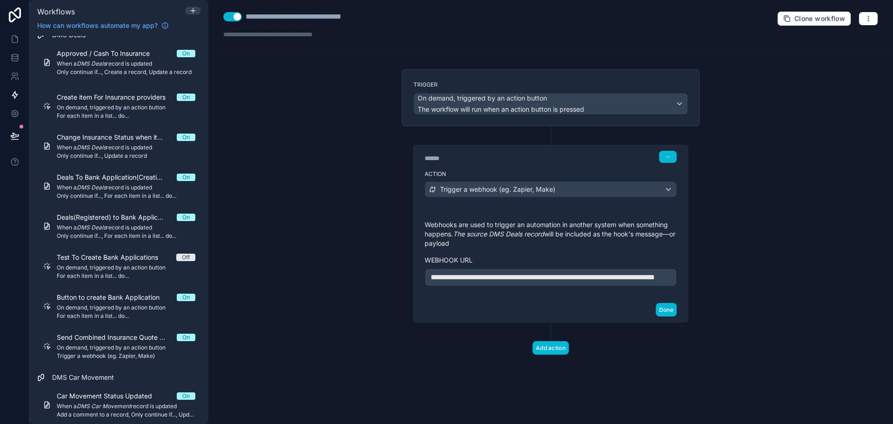
click at [578, 313] on div "Done" at bounding box center [551, 309] width 275 height 25
click at [672, 316] on button "Done" at bounding box center [666, 309] width 21 height 13
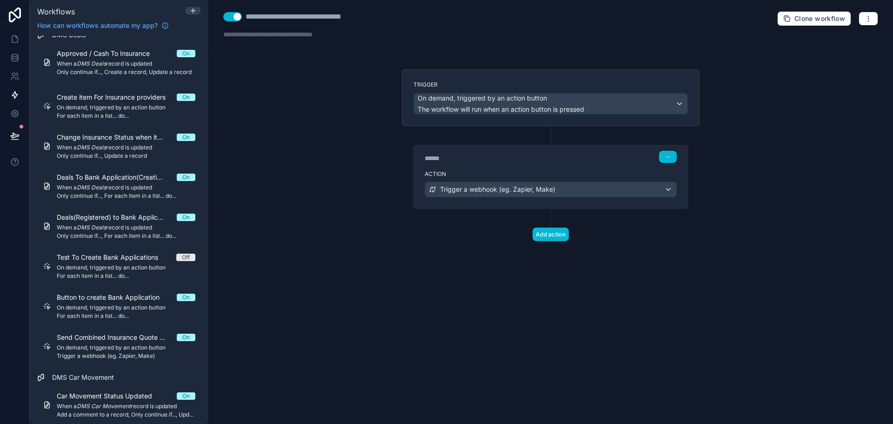
click at [711, 301] on div "**********" at bounding box center [550, 212] width 685 height 424
